Goal: Register for event/course

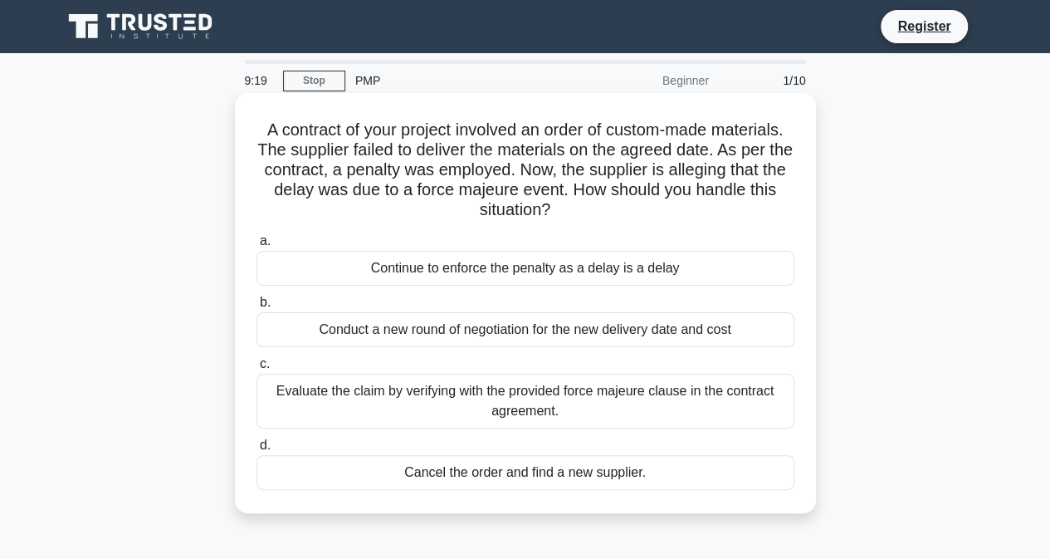
click at [576, 397] on div "Evaluate the claim by verifying with the provided force majeure clause in the c…" at bounding box center [526, 401] width 538 height 55
click at [257, 369] on input "c. Evaluate the claim by verifying with the provided force majeure clause in th…" at bounding box center [257, 364] width 0 height 11
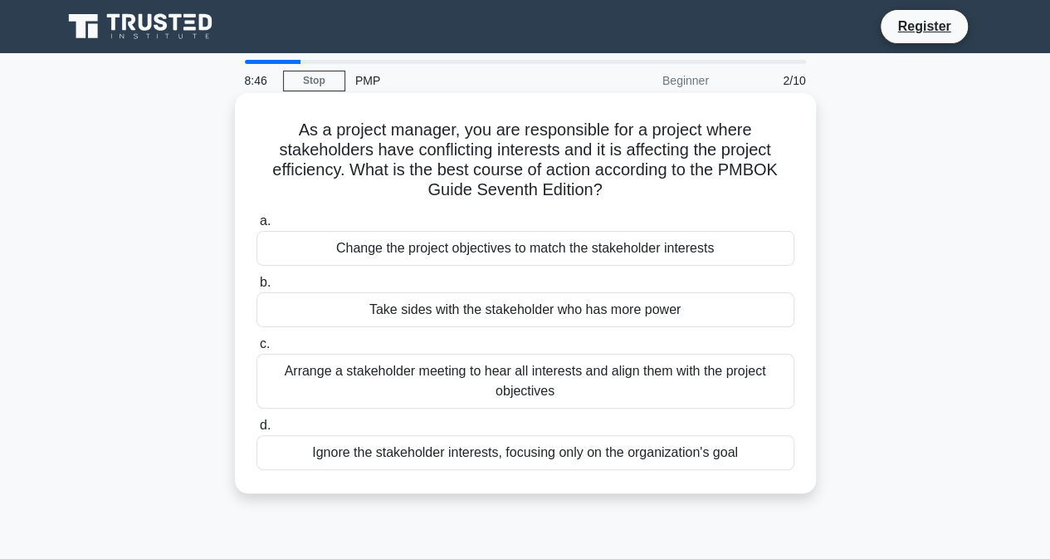
click at [547, 379] on div "Arrange a stakeholder meeting to hear all interests and align them with the pro…" at bounding box center [526, 381] width 538 height 55
click at [460, 396] on div "Arrange a stakeholder meeting to hear all interests and align them with the pro…" at bounding box center [526, 381] width 538 height 55
click at [257, 349] on input "c. Arrange a stakeholder meeting to hear all interests and align them with the …" at bounding box center [257, 344] width 0 height 11
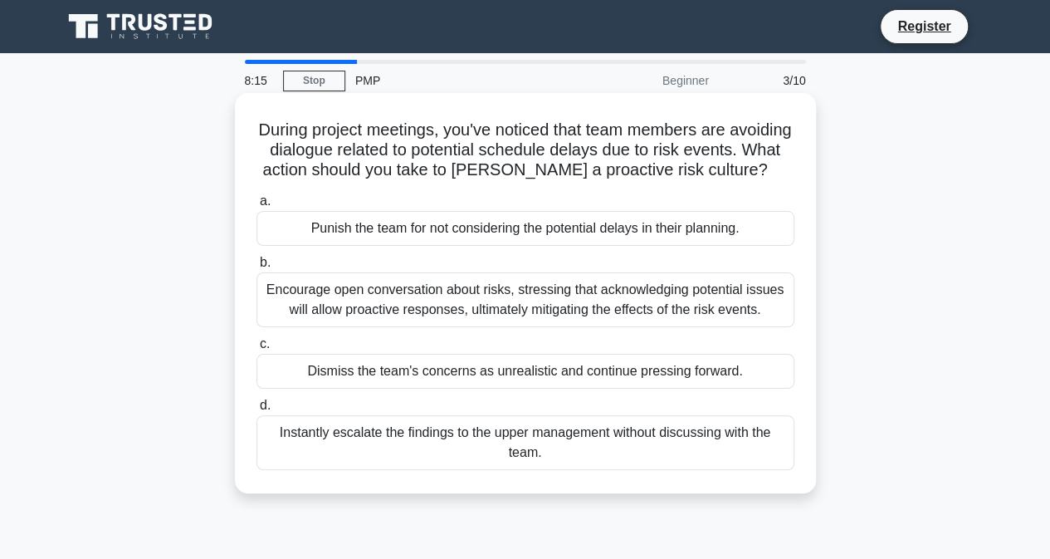
click at [524, 324] on div "Encourage open conversation about risks, stressing that acknowledging potential…" at bounding box center [526, 299] width 538 height 55
click at [257, 268] on input "b. Encourage open conversation about risks, stressing that acknowledging potent…" at bounding box center [257, 262] width 0 height 11
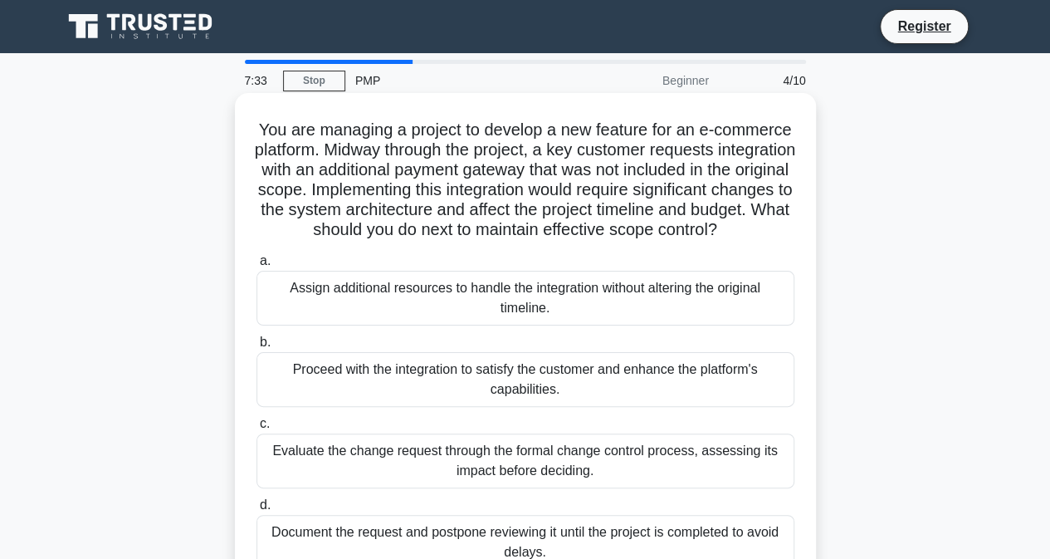
click at [554, 481] on div "Evaluate the change request through the formal change control process, assessin…" at bounding box center [526, 460] width 538 height 55
click at [257, 429] on input "c. Evaluate the change request through the formal change control process, asses…" at bounding box center [257, 423] width 0 height 11
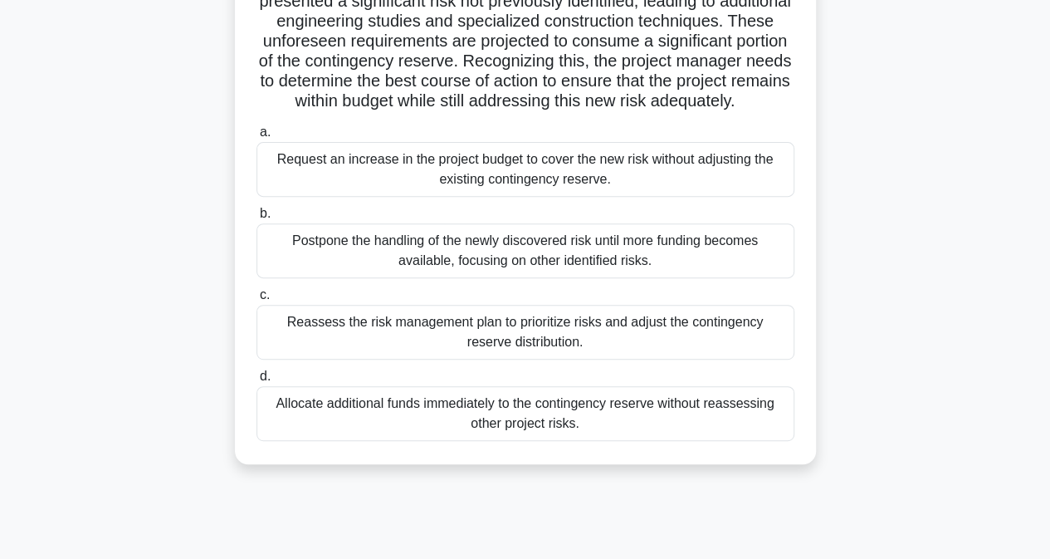
scroll to position [249, 0]
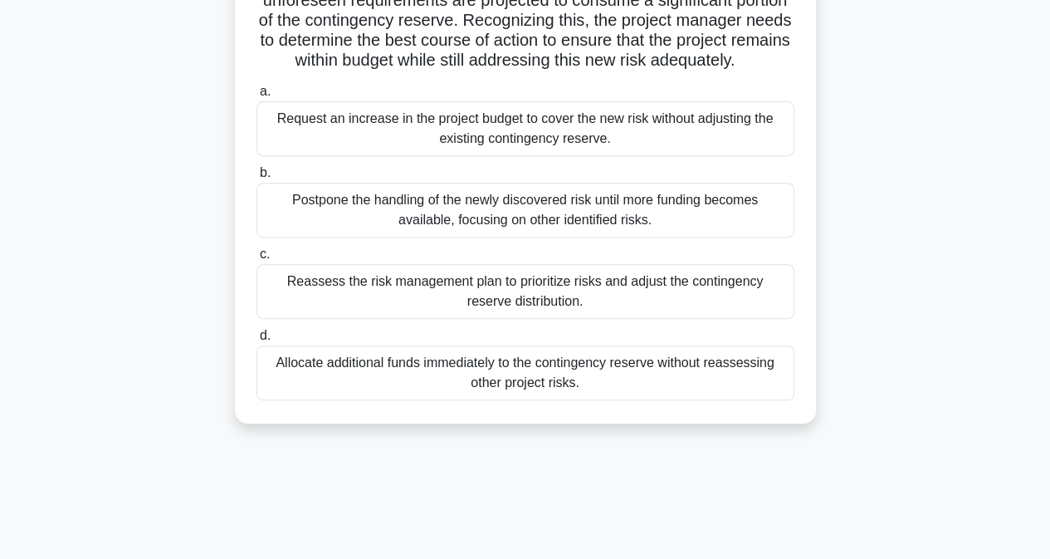
click at [551, 310] on div "Reassess the risk management plan to prioritize risks and adjust the contingenc…" at bounding box center [526, 291] width 538 height 55
click at [257, 260] on input "c. Reassess the risk management plan to prioritize risks and adjust the conting…" at bounding box center [257, 254] width 0 height 11
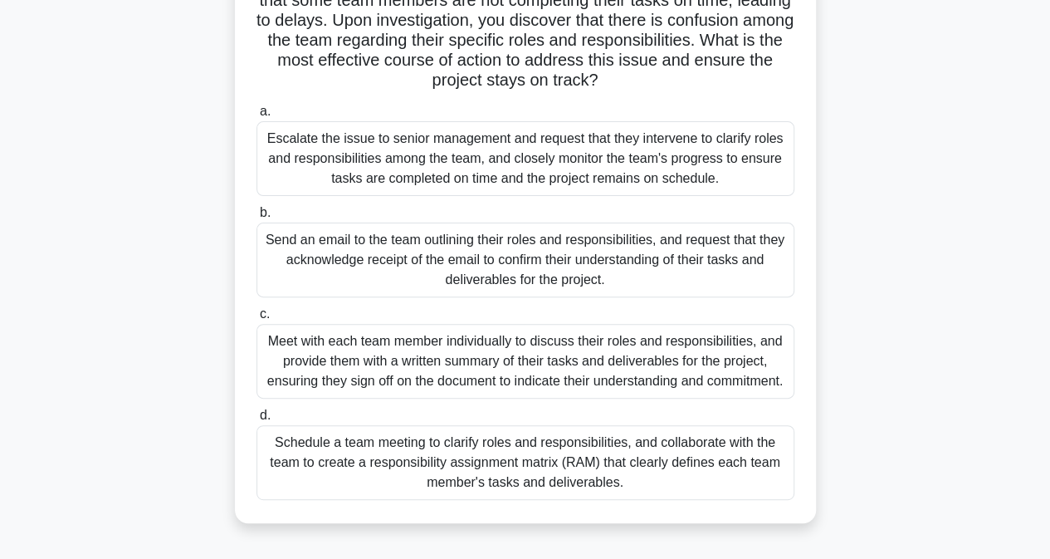
scroll to position [166, 0]
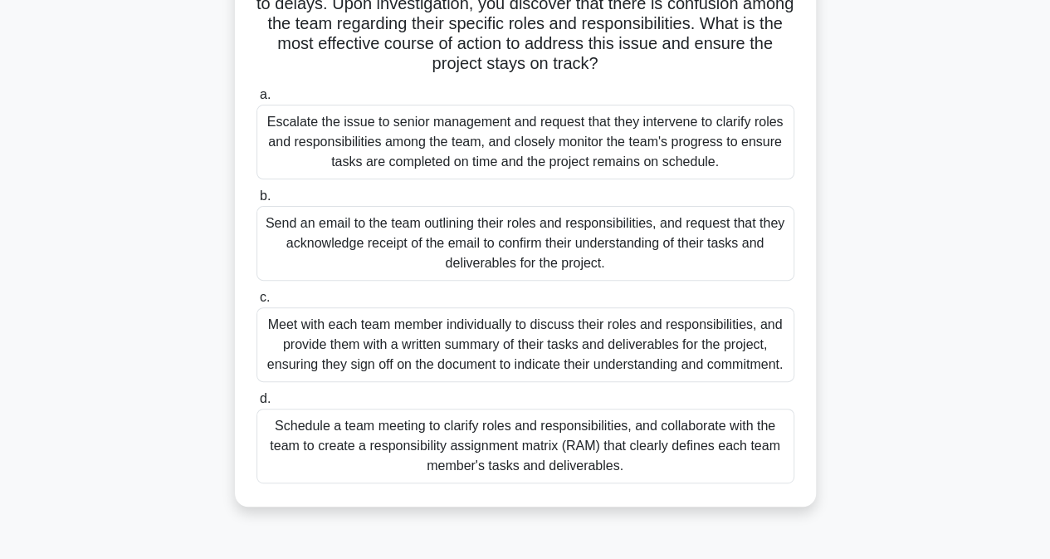
click at [515, 455] on div "Schedule a team meeting to clarify roles and responsibilities, and collaborate …" at bounding box center [526, 445] width 538 height 75
click at [287, 446] on div "Schedule a team meeting to clarify roles and responsibilities, and collaborate …" at bounding box center [526, 445] width 538 height 75
click at [257, 404] on input "d. Schedule a team meeting to clarify roles and responsibilities, and collabora…" at bounding box center [257, 398] width 0 height 11
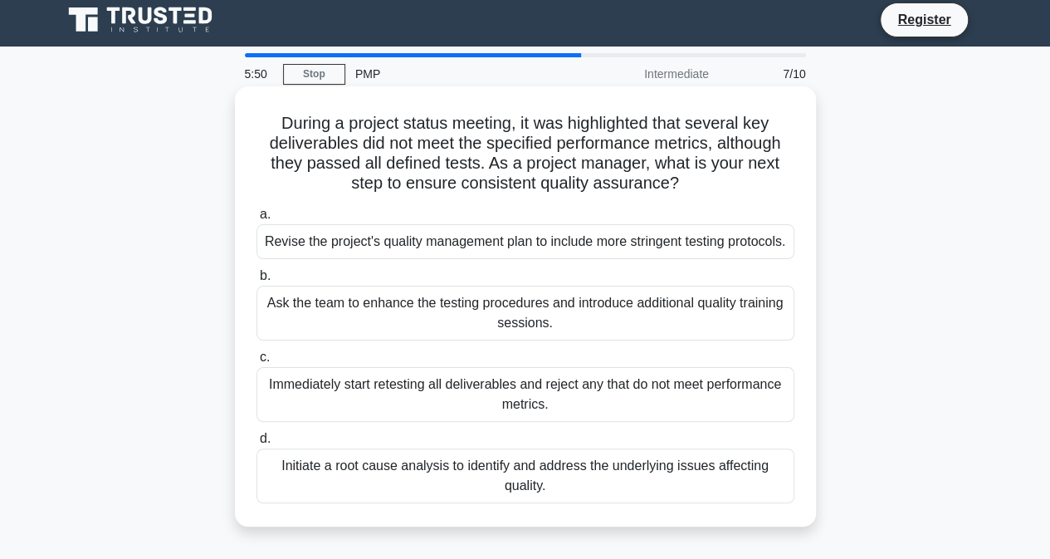
scroll to position [0, 0]
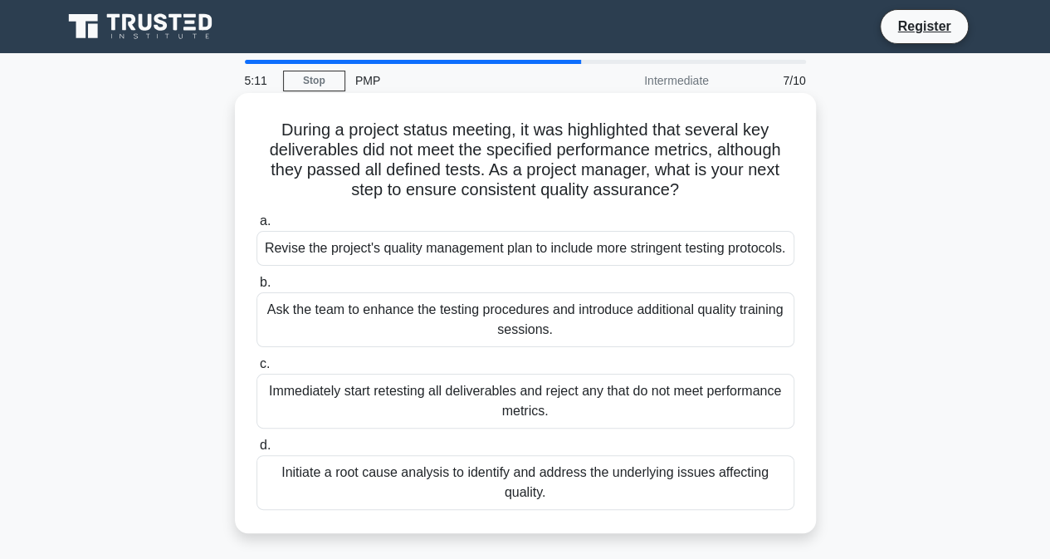
click at [442, 494] on div "Initiate a root cause analysis to identify and address the underlying issues af…" at bounding box center [526, 482] width 538 height 55
click at [257, 451] on input "d. Initiate a root cause analysis to identify and address the underlying issues…" at bounding box center [257, 445] width 0 height 11
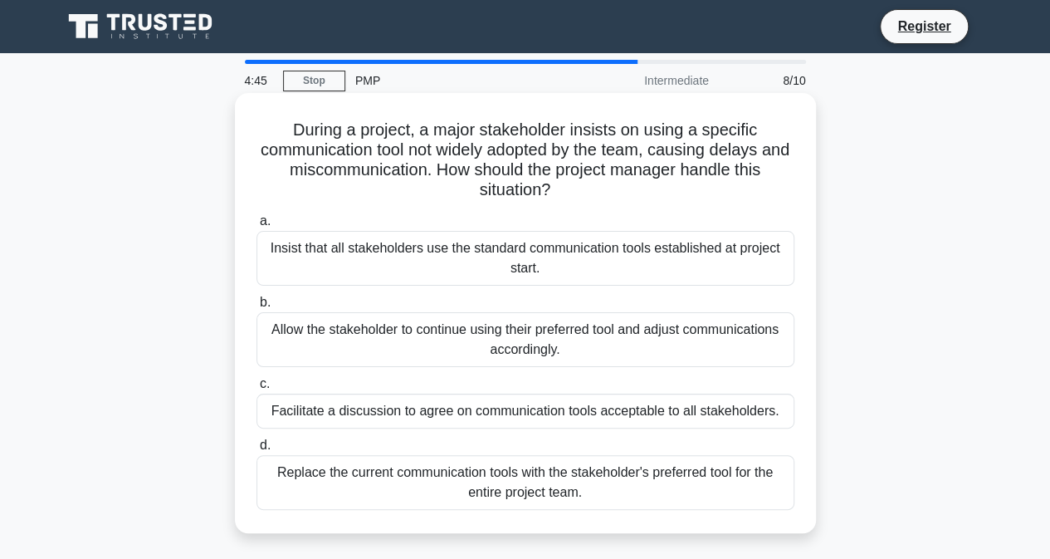
click at [464, 415] on div "Facilitate a discussion to agree on communication tools acceptable to all stake…" at bounding box center [526, 410] width 538 height 35
click at [257, 389] on input "c. Facilitate a discussion to agree on communication tools acceptable to all st…" at bounding box center [257, 384] width 0 height 11
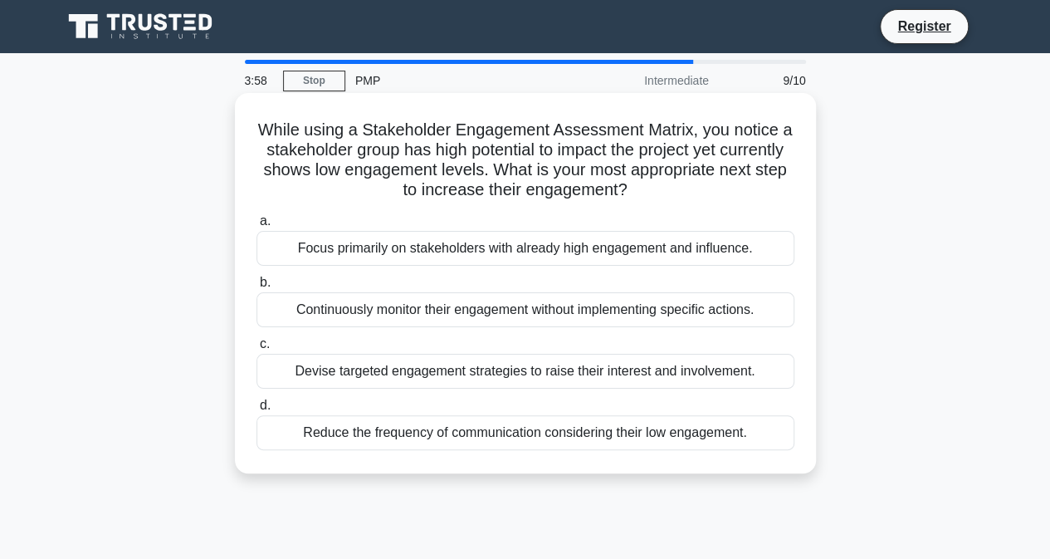
click at [435, 371] on div "Devise targeted engagement strategies to raise their interest and involvement." at bounding box center [526, 371] width 538 height 35
click at [257, 349] on input "c. Devise targeted engagement strategies to raise their interest and involvemen…" at bounding box center [257, 344] width 0 height 11
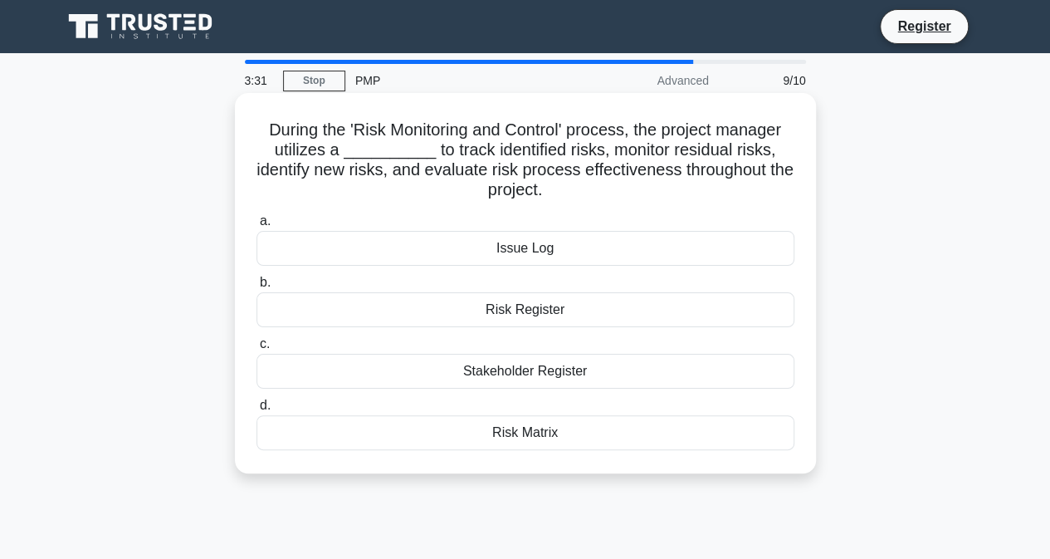
click at [516, 432] on div "Risk Matrix" at bounding box center [526, 432] width 538 height 35
click at [257, 411] on input "d. Risk Matrix" at bounding box center [257, 405] width 0 height 11
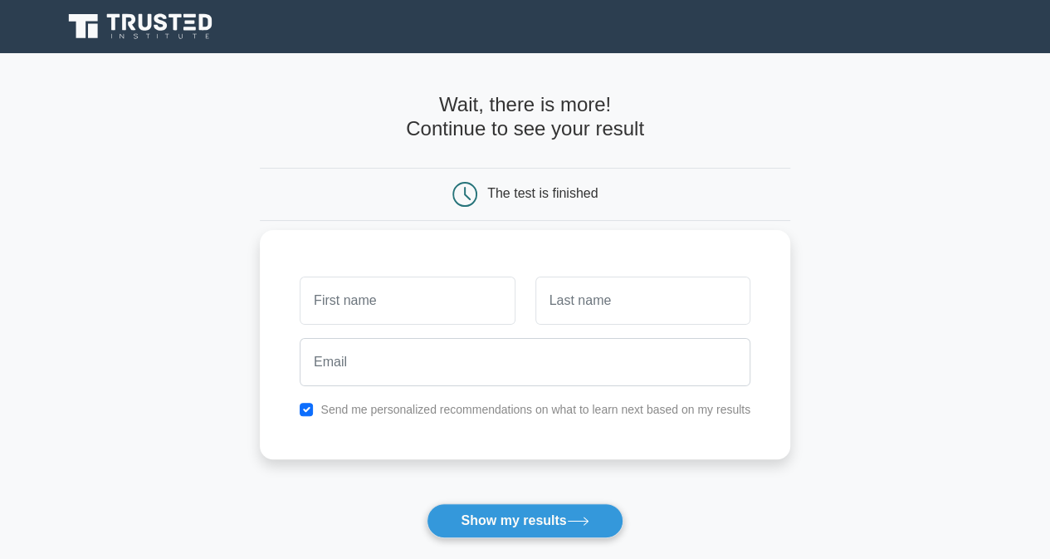
click at [412, 315] on input "text" at bounding box center [407, 300] width 215 height 48
type input "Lasu"
click at [608, 291] on input "text" at bounding box center [642, 300] width 215 height 48
type input "[PERSON_NAME]"
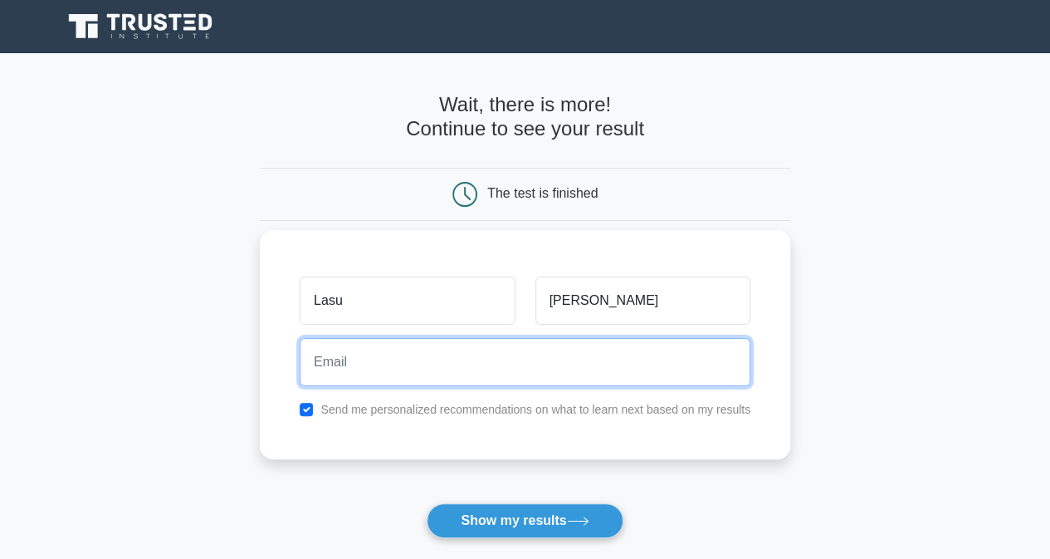
click at [342, 374] on input "email" at bounding box center [525, 362] width 451 height 48
type input "lasulodenis@gmail.com"
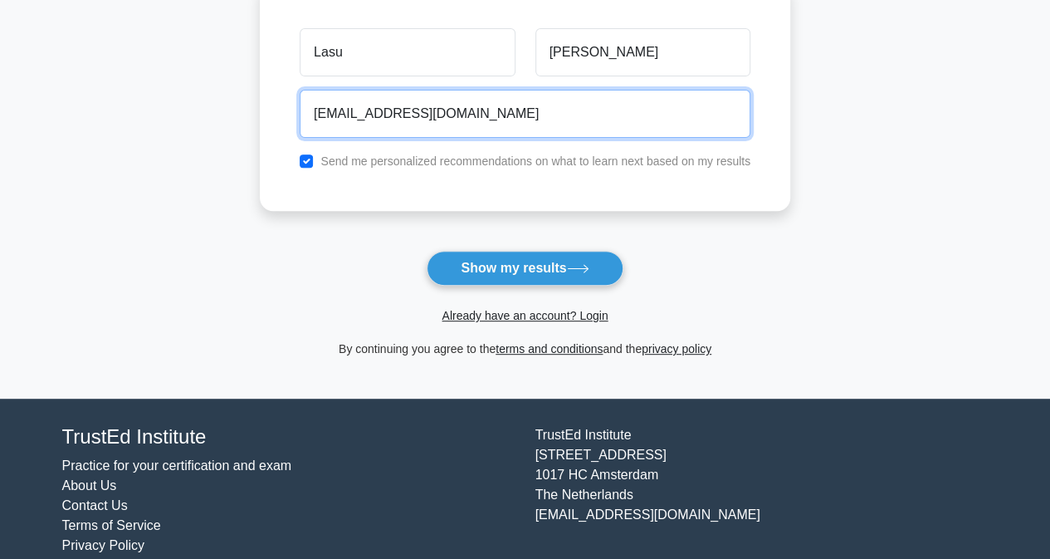
scroll to position [273, 0]
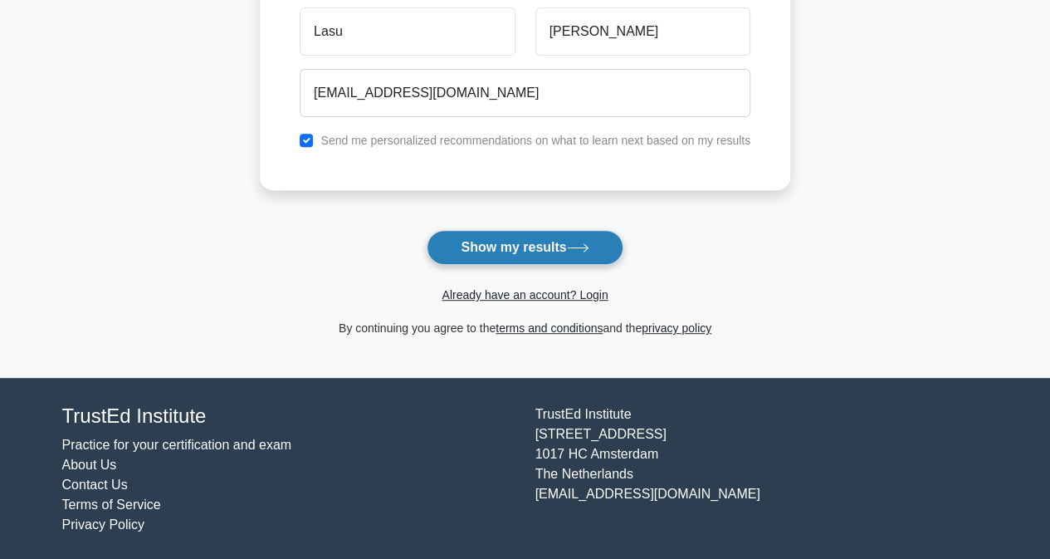
click at [496, 240] on button "Show my results" at bounding box center [525, 247] width 196 height 35
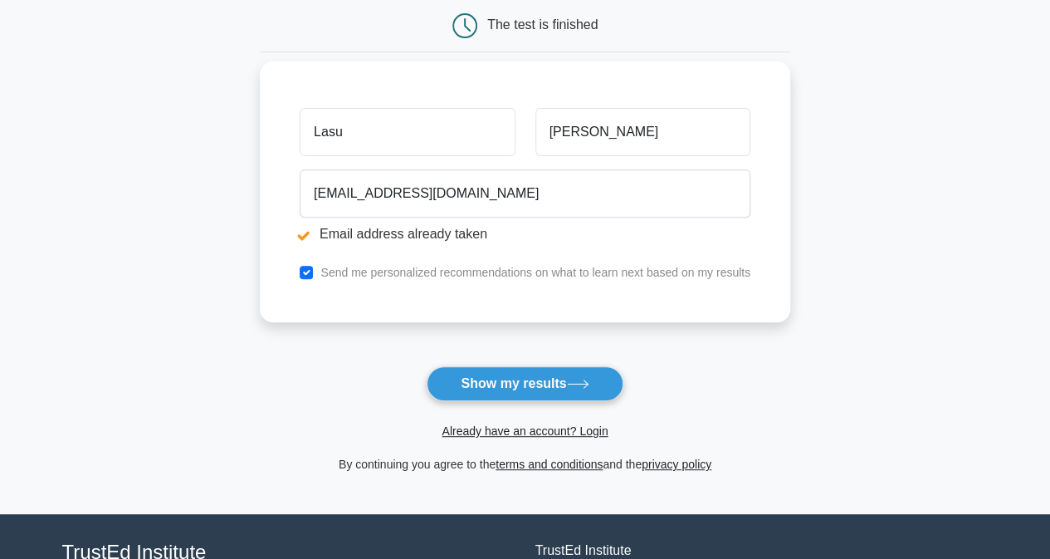
scroll to position [249, 0]
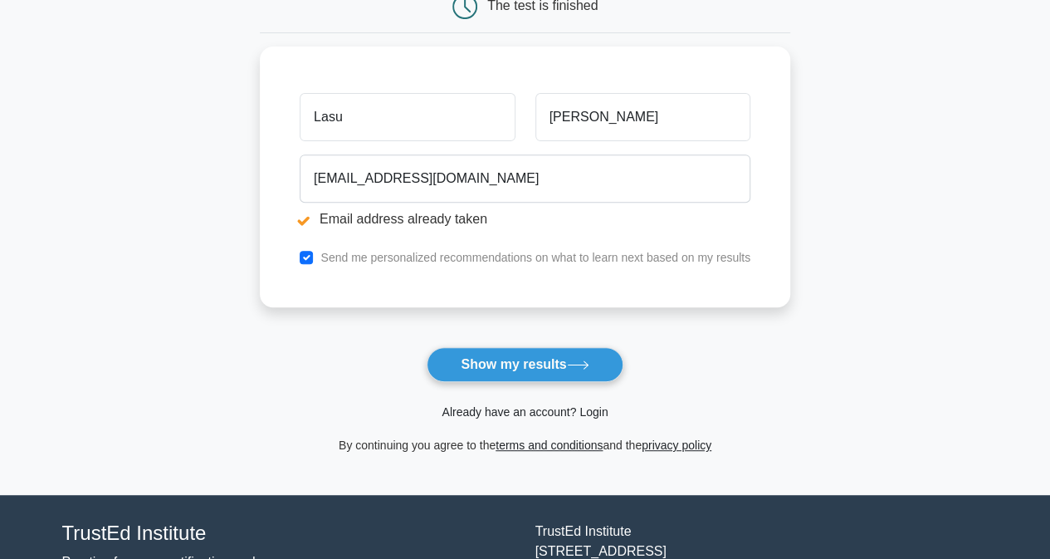
click at [591, 405] on link "Already have an account? Login" at bounding box center [525, 411] width 166 height 13
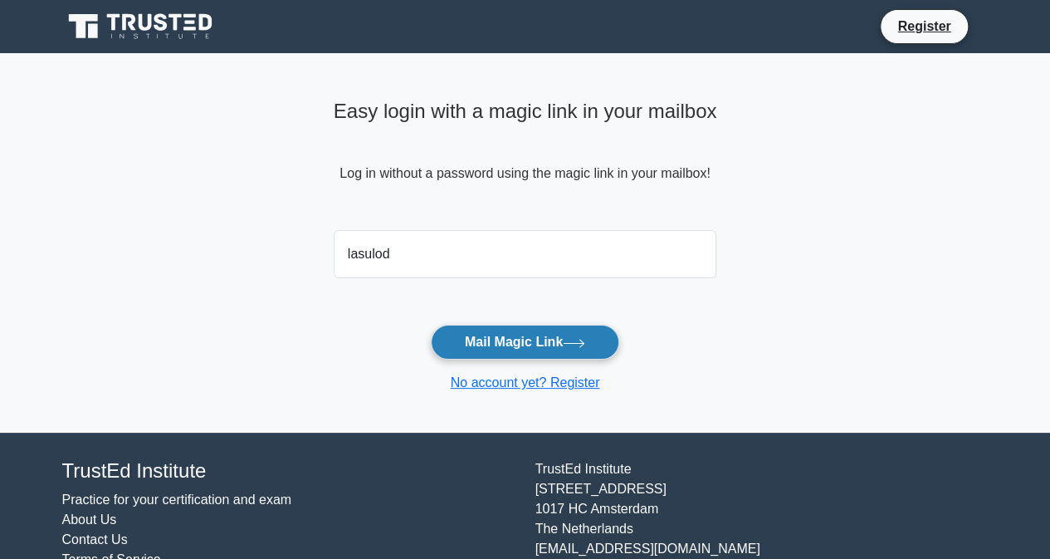
type input "lasulodenis@gmail.com"
click at [510, 341] on button "Mail Magic Link" at bounding box center [525, 342] width 188 height 35
